Goal: Task Accomplishment & Management: Use online tool/utility

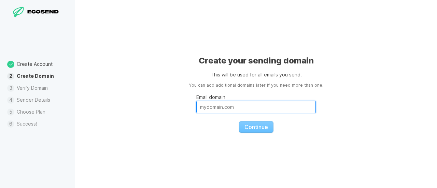
click at [226, 107] on input "Email domain" at bounding box center [256, 107] width 120 height 13
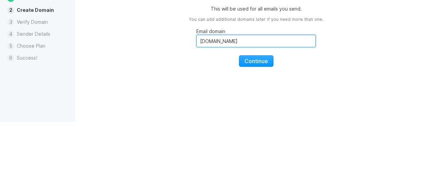
type input "[DOMAIN_NAME]"
click at [247, 125] on span "Continue" at bounding box center [257, 127] width 24 height 7
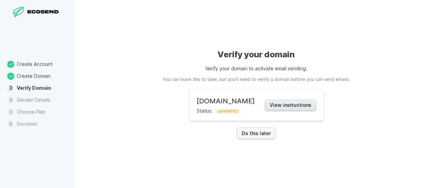
click at [300, 104] on button "View instructions" at bounding box center [290, 105] width 51 height 11
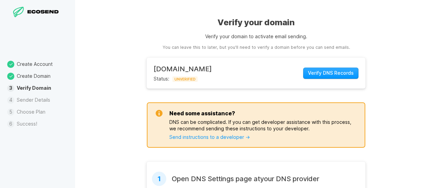
click at [331, 74] on span "Verify DNS Records" at bounding box center [331, 73] width 46 height 7
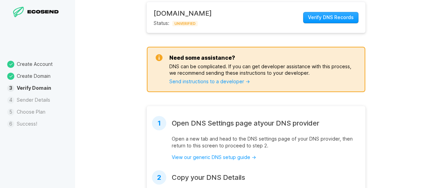
scroll to position [47, 0]
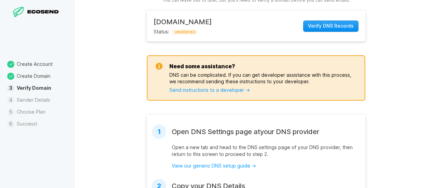
click at [325, 24] on span "Verify DNS Records" at bounding box center [331, 26] width 46 height 7
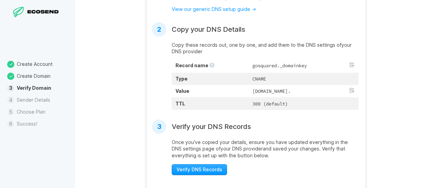
scroll to position [245, 0]
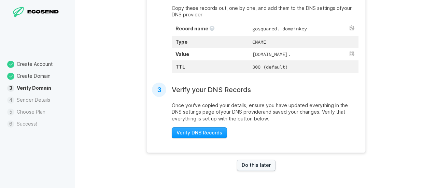
click at [211, 128] on button "Verify DNS Records" at bounding box center [199, 132] width 55 height 11
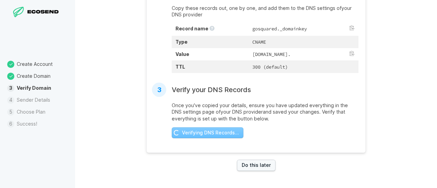
click at [208, 140] on section "1 Open DNS Settings page at your DNS provider Open a new tab and head to the DN…" at bounding box center [256, 37] width 219 height 232
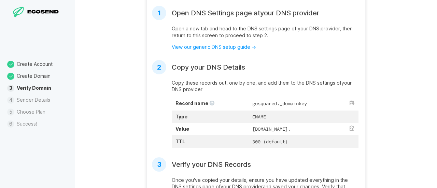
scroll to position [166, 0]
click at [256, 104] on td "gosquared._domainkey" at bounding box center [304, 103] width 110 height 13
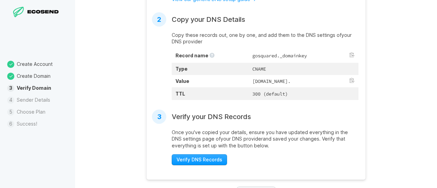
scroll to position [215, 0]
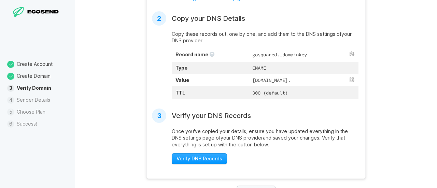
click at [349, 53] on button at bounding box center [351, 53] width 5 height 5
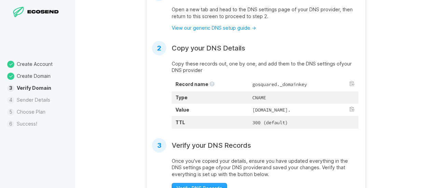
scroll to position [154, 0]
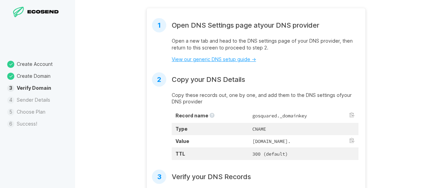
click at [232, 61] on link "View our generic DNS setup guide →" at bounding box center [214, 59] width 84 height 6
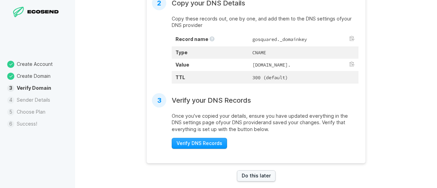
scroll to position [243, 0]
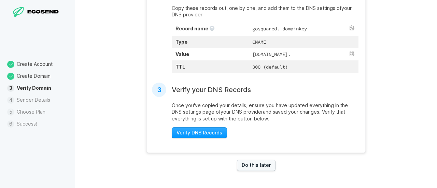
click at [350, 25] on button at bounding box center [351, 27] width 5 height 5
click at [349, 26] on button at bounding box center [351, 27] width 5 height 5
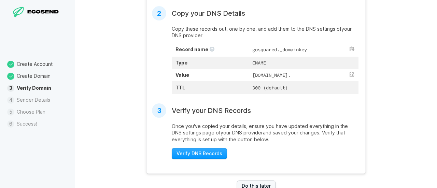
scroll to position [225, 0]
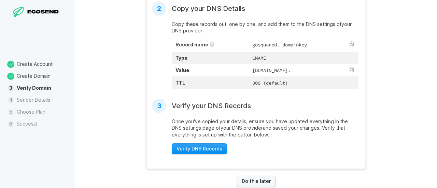
click at [196, 151] on span "Verify DNS Records" at bounding box center [200, 148] width 46 height 7
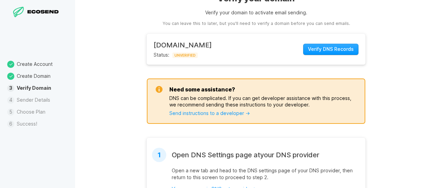
scroll to position [28, 0]
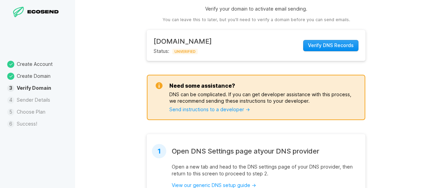
click at [312, 42] on span "Verify DNS Records" at bounding box center [331, 45] width 46 height 7
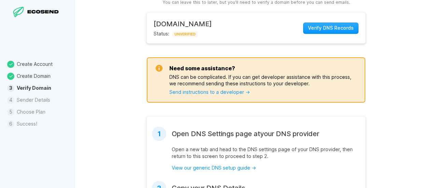
scroll to position [45, 0]
click at [202, 90] on link "Send instructions to a developer →" at bounding box center [209, 92] width 81 height 6
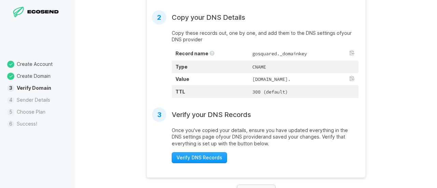
scroll to position [216, 0]
click at [190, 65] on th "Type" at bounding box center [210, 67] width 77 height 12
click at [203, 74] on th "Value" at bounding box center [210, 79] width 77 height 12
click at [249, 80] on td "[DOMAIN_NAME]." at bounding box center [304, 79] width 110 height 12
click at [249, 82] on td "[DOMAIN_NAME]." at bounding box center [304, 79] width 110 height 12
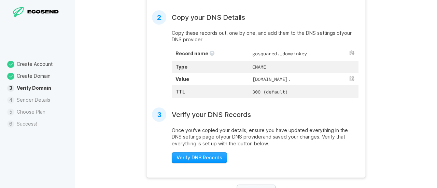
click at [249, 76] on td "[DOMAIN_NAME]." at bounding box center [304, 79] width 110 height 12
click at [351, 51] on button at bounding box center [351, 52] width 5 height 5
